Goal: Navigation & Orientation: Find specific page/section

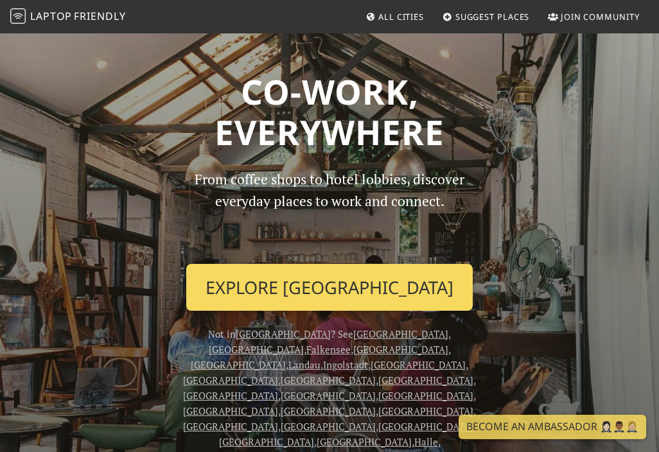
click at [325, 276] on link "Explore Karlsruhe" at bounding box center [329, 288] width 287 height 48
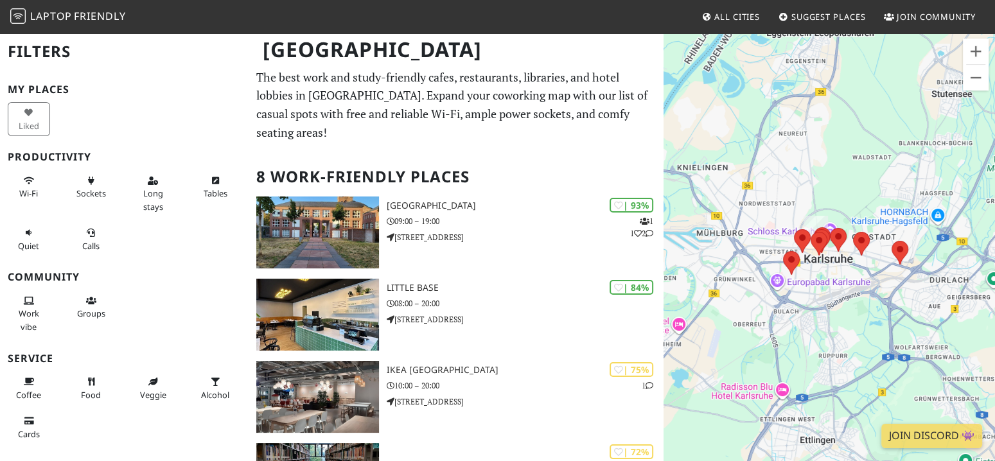
click at [56, 13] on span "Laptop" at bounding box center [51, 16] width 42 height 14
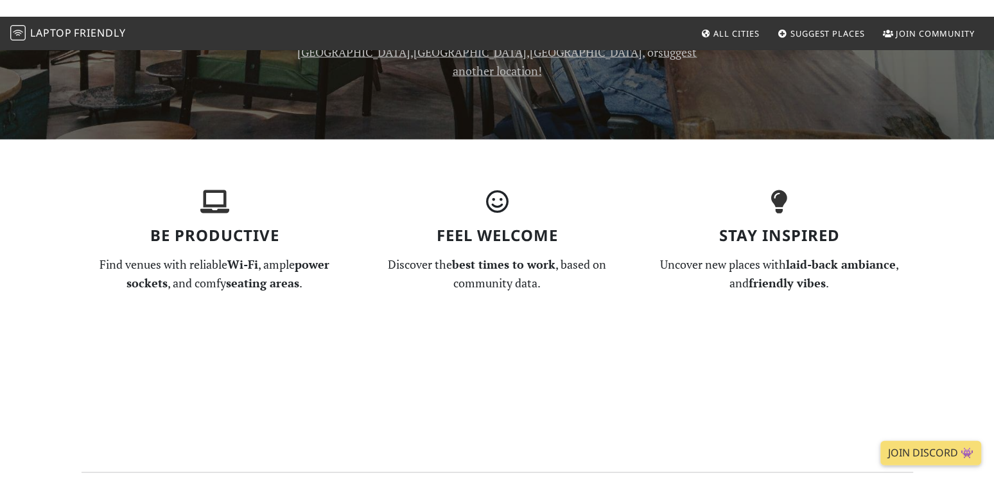
scroll to position [491, 0]
